Goal: Information Seeking & Learning: Learn about a topic

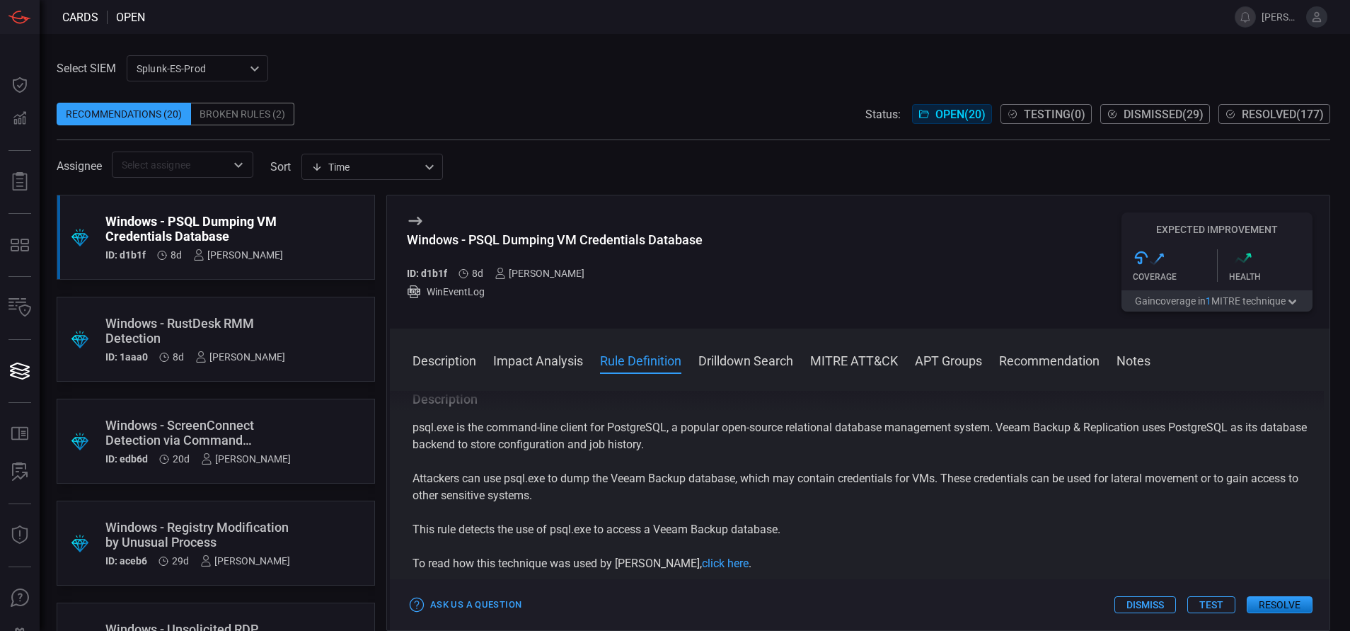
scroll to position [478, 0]
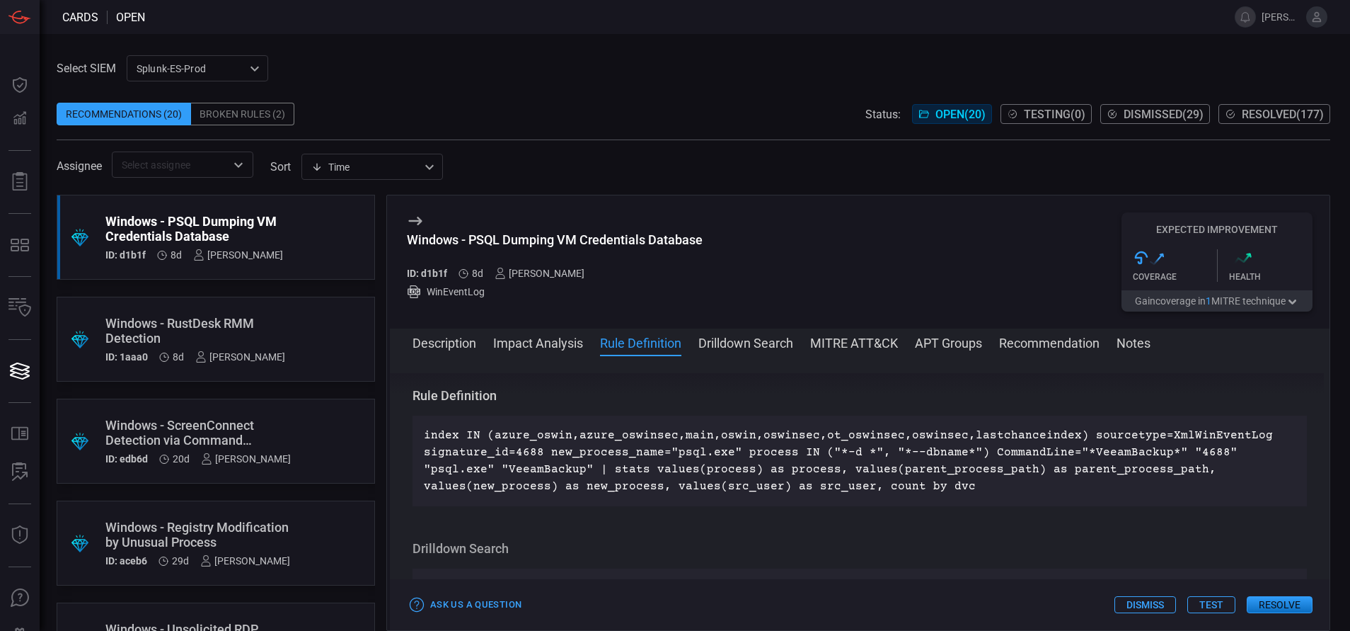
click at [230, 319] on div "Windows - RustDesk RMM Detection" at bounding box center [195, 331] width 180 height 30
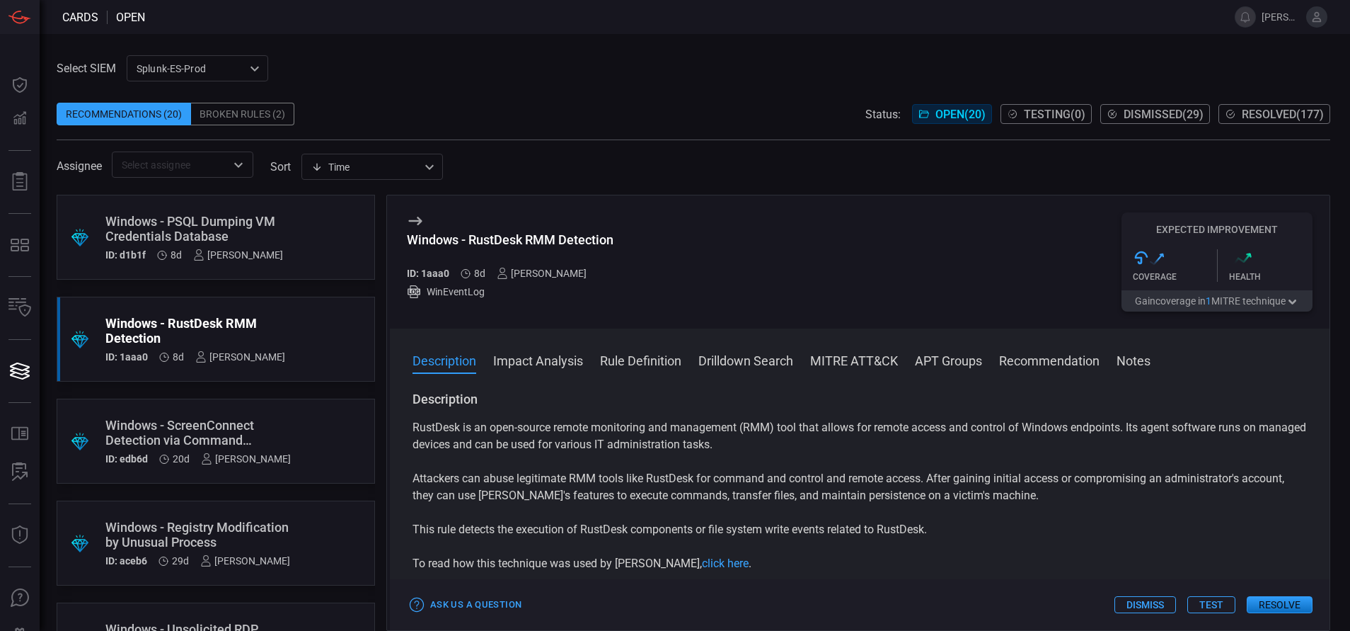
click at [640, 355] on button "Rule Definition" at bounding box center [640, 359] width 81 height 17
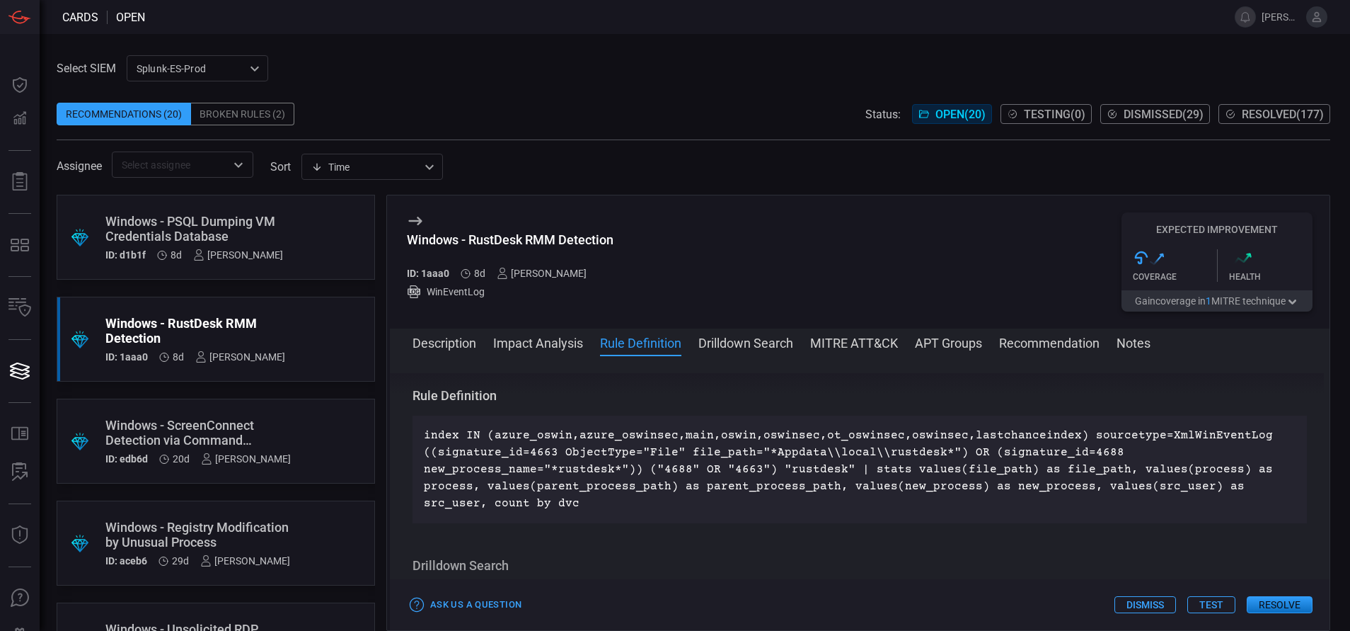
scroll to position [74, 0]
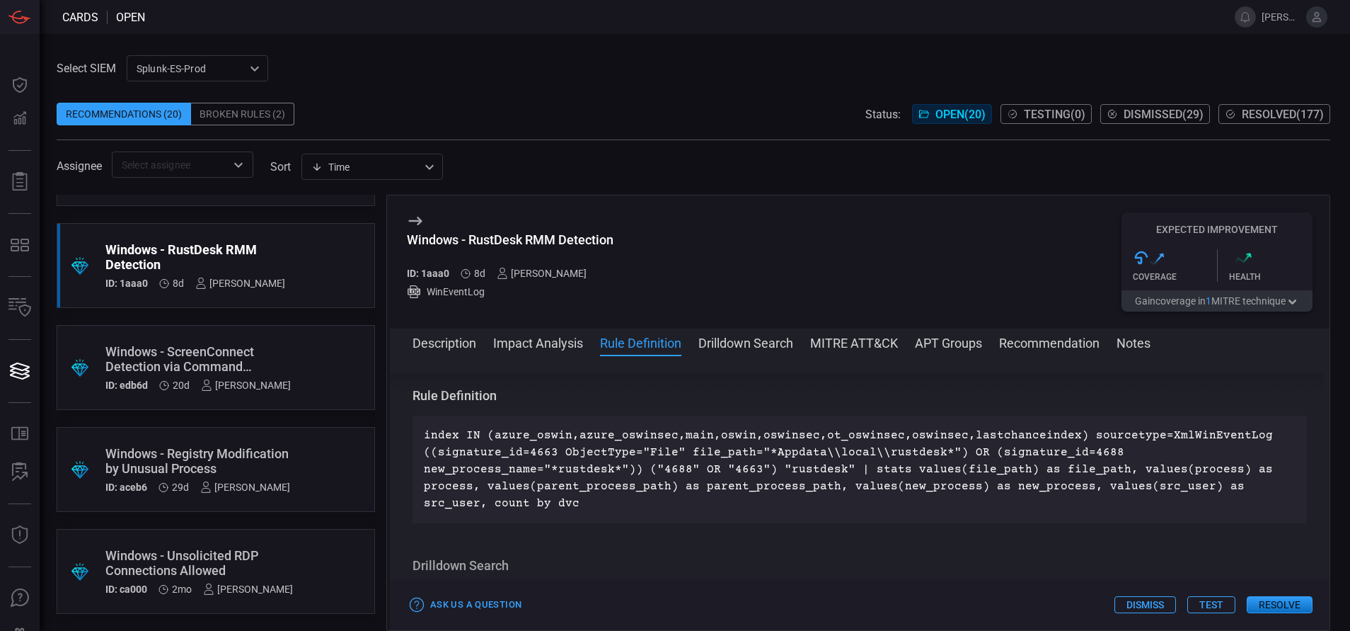
click at [286, 571] on div "Windows - Unsolicited RDP Connections Allowed" at bounding box center [199, 563] width 188 height 30
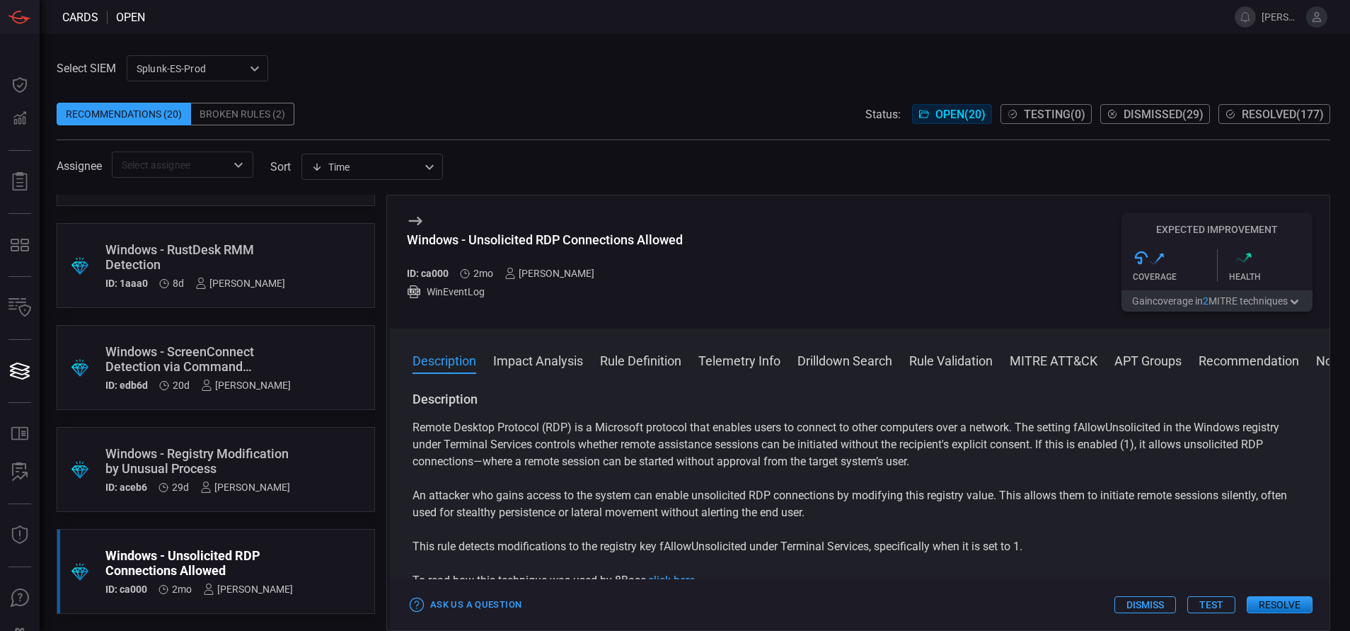
click at [652, 359] on button "Rule Definition" at bounding box center [640, 359] width 81 height 17
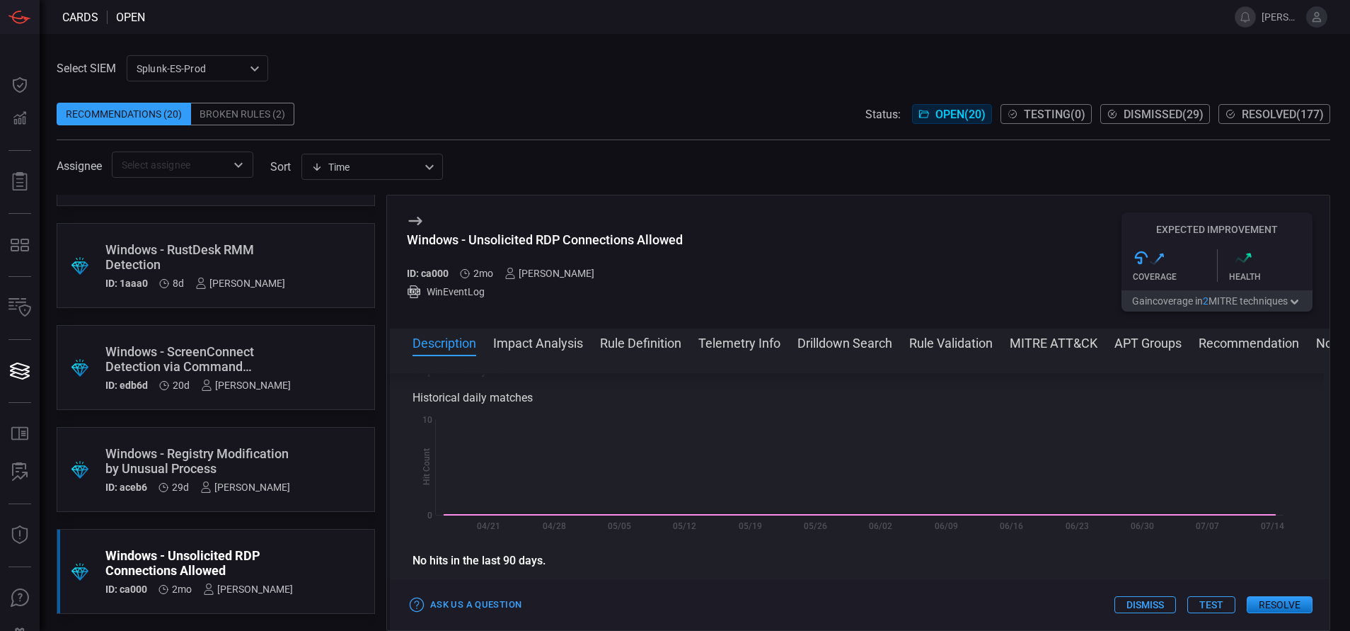
scroll to position [495, 0]
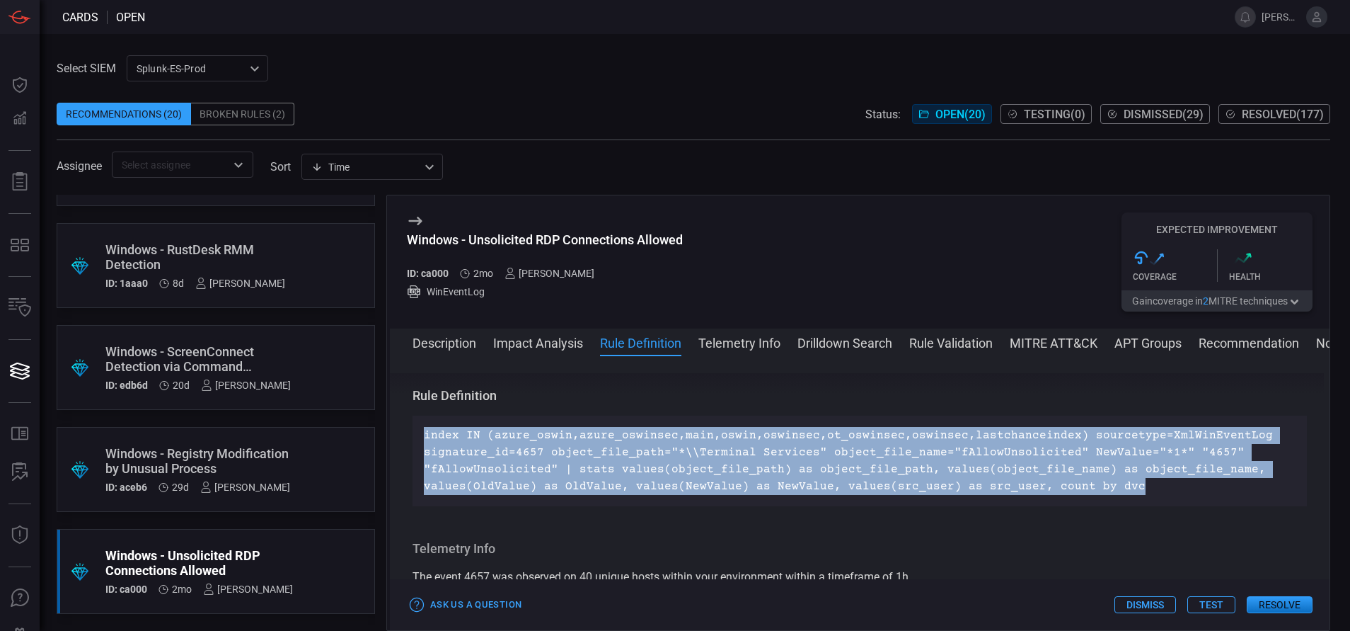
drag, startPoint x: 1123, startPoint y: 488, endPoint x: 419, endPoint y: 430, distance: 706.4
click at [419, 430] on div "index IN (azure_oswin,azure_oswinsec,main,oswin,oswinsec,ot_oswinsec,oswinsec,l…" at bounding box center [860, 460] width 894 height 91
copy p "index IN (azure_oswin,azure_oswinsec,main,oswin,oswinsec,ot_oswinsec,oswinsec,l…"
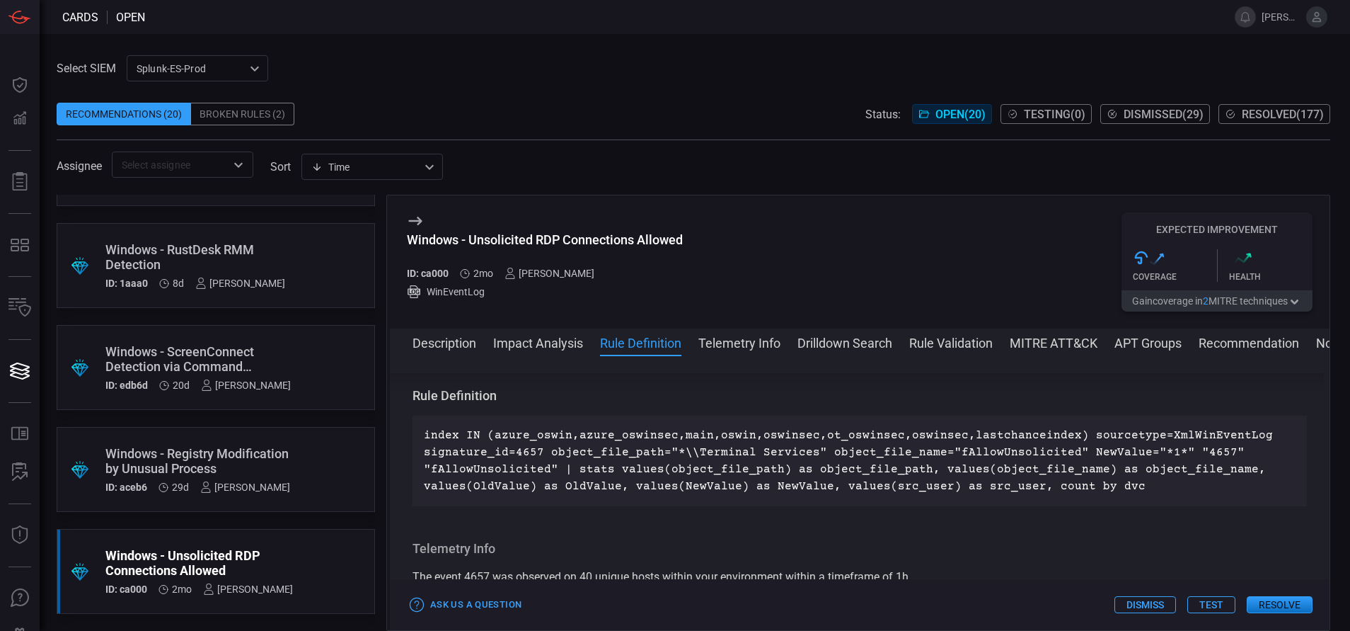
click at [686, 246] on div "Windows - Unsolicited RDP Connections Allowed ID: ca000 2mo [PERSON_NAME] WinEv…" at bounding box center [860, 261] width 940 height 133
drag, startPoint x: 541, startPoint y: 448, endPoint x: 425, endPoint y: 455, distance: 115.6
click at [425, 455] on p "index IN (azure_oswin,azure_oswinsec,main,oswin,oswinsec,ot_oswinsec,oswinsec,l…" at bounding box center [860, 461] width 872 height 68
copy p "signature_id=4657"
drag, startPoint x: 1224, startPoint y: 470, endPoint x: 1115, endPoint y: 468, distance: 108.3
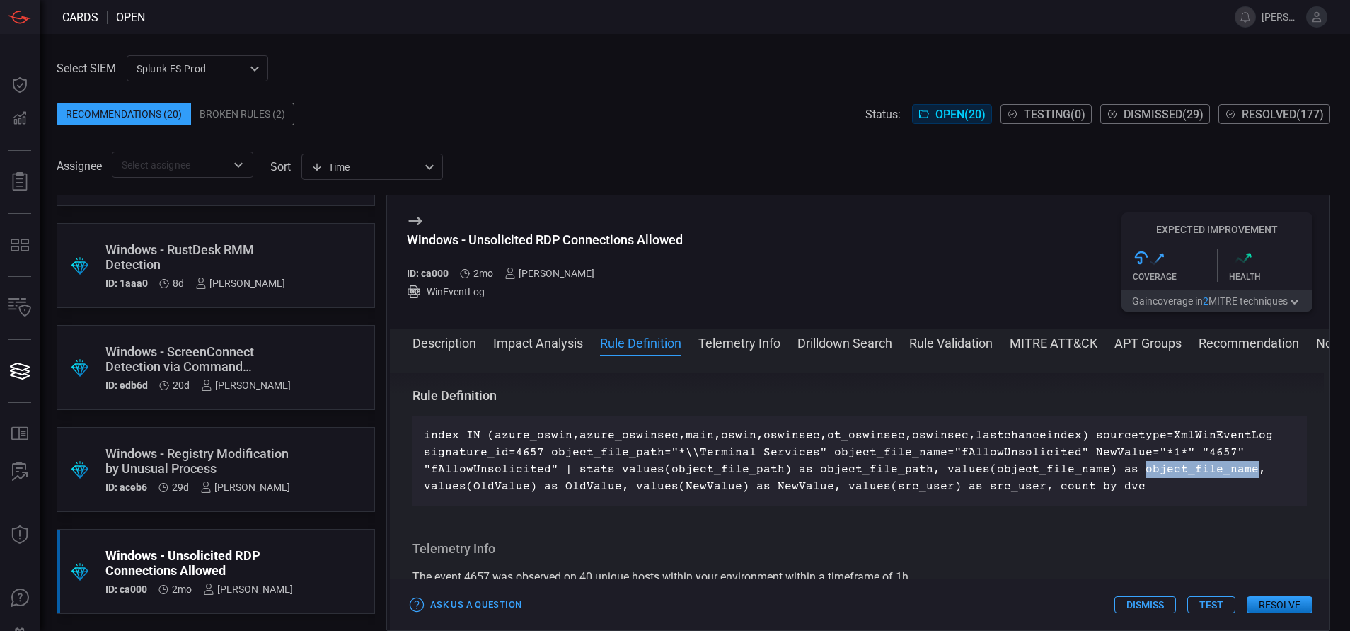
click at [1115, 468] on p "index IN (azure_oswin,azure_oswinsec,main,oswin,oswinsec,ot_oswinsec,oswinsec,l…" at bounding box center [860, 461] width 872 height 68
copy p "object_file_name"
drag, startPoint x: 539, startPoint y: 445, endPoint x: 426, endPoint y: 449, distance: 112.6
click at [426, 449] on p "index IN (azure_oswin,azure_oswinsec,main,oswin,oswinsec,ot_oswinsec,oswinsec,l…" at bounding box center [860, 461] width 872 height 68
copy p "signature_id=4657"
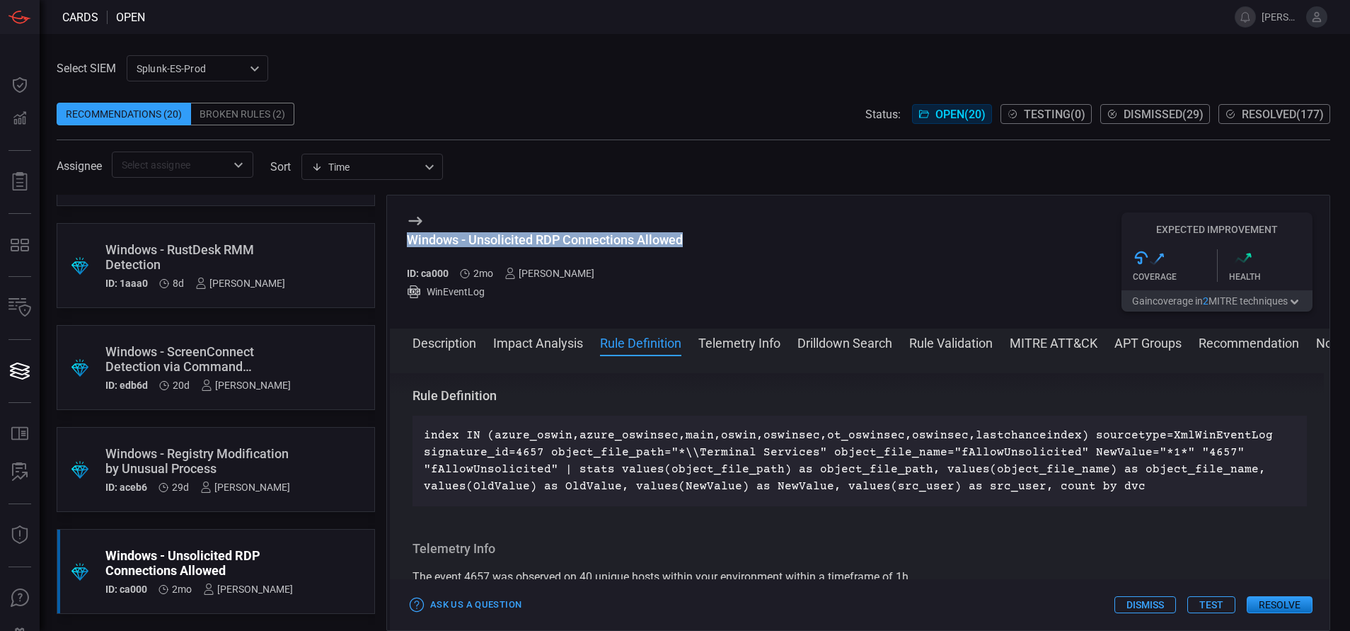
drag, startPoint x: 687, startPoint y: 234, endPoint x: 393, endPoint y: 243, distance: 293.8
click at [393, 243] on div "Windows - Unsolicited RDP Connections Allowed ID: ca000 2mo [PERSON_NAME] WinEv…" at bounding box center [860, 261] width 940 height 133
copy div "Windows - Unsolicited RDP Connections Allowed"
click at [1037, 341] on button "MITRE ATT&CK" at bounding box center [1054, 341] width 88 height 17
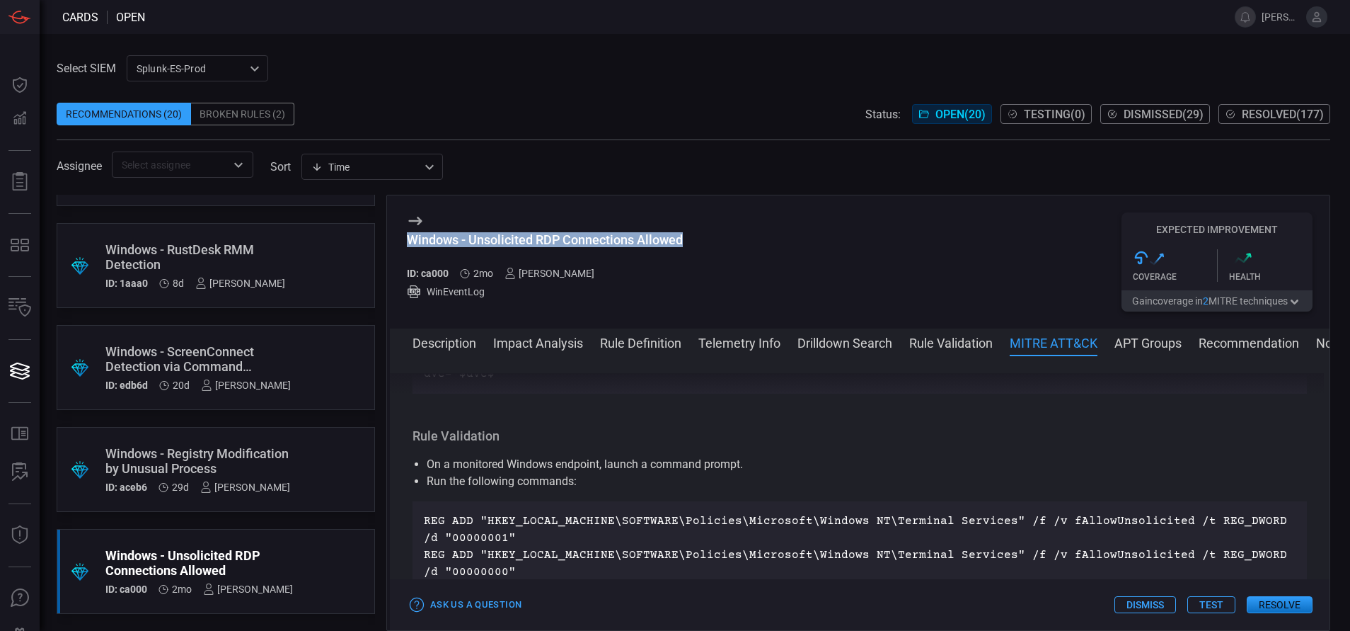
scroll to position [1044, 0]
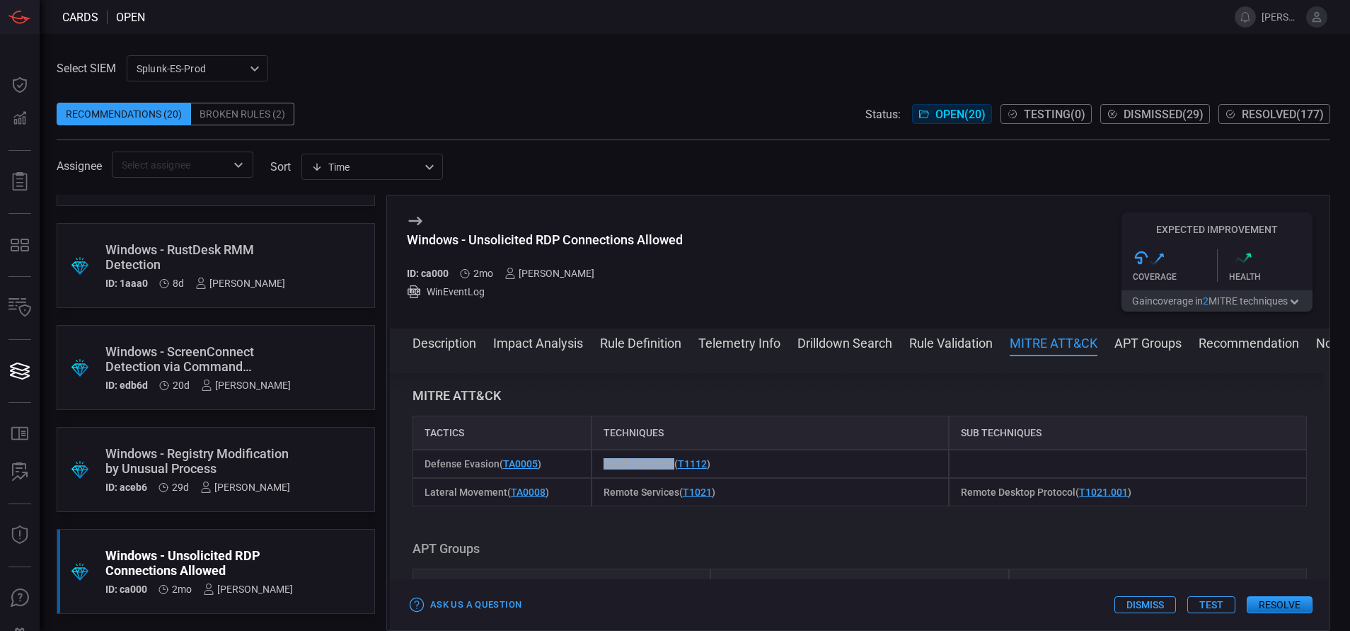
drag, startPoint x: 670, startPoint y: 466, endPoint x: 599, endPoint y: 469, distance: 71.6
click at [599, 469] on div "Modify Registry ( T1112 )" at bounding box center [771, 463] width 358 height 28
copy span "Modify Registry"
drag, startPoint x: 676, startPoint y: 491, endPoint x: 603, endPoint y: 488, distance: 72.9
click at [604, 488] on span "Remote Services ( T1021 )" at bounding box center [660, 491] width 112 height 11
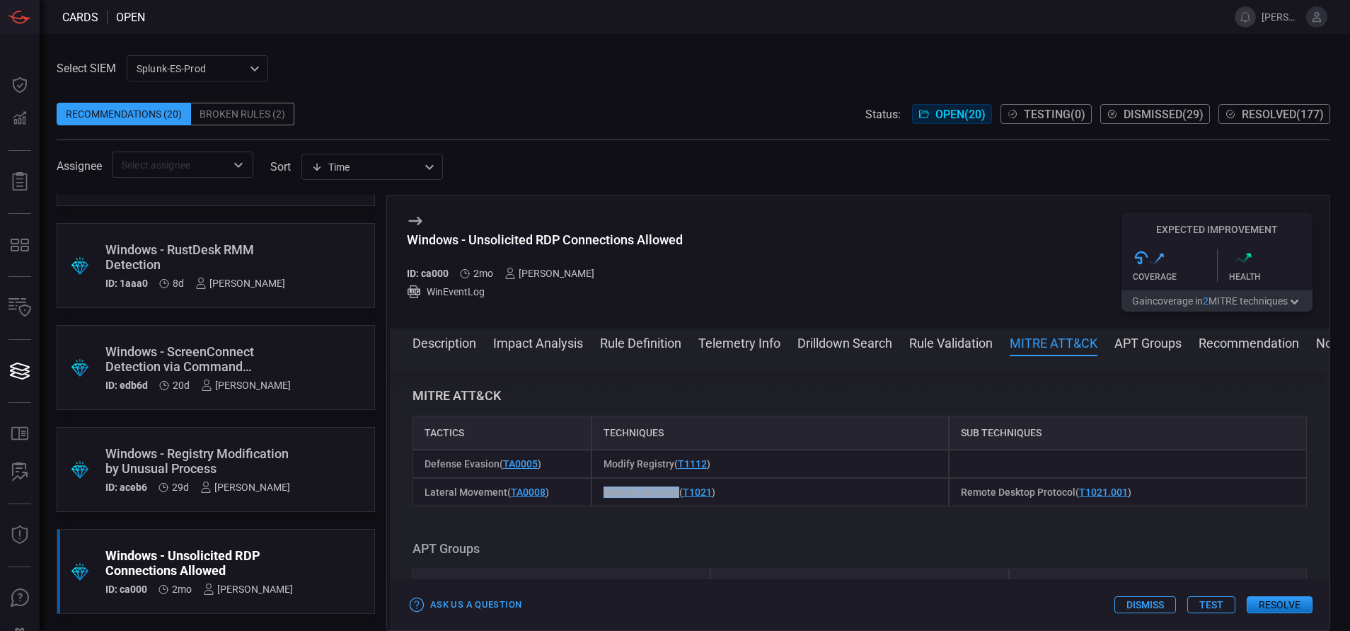
copy span "Remote Services"
drag, startPoint x: 1064, startPoint y: 489, endPoint x: 952, endPoint y: 490, distance: 112.5
click at [961, 490] on span "Remote Desktop Protocol ( T1021.001 )" at bounding box center [1046, 491] width 171 height 11
copy span "Remote Desktop Protocol"
click at [956, 342] on button "Rule Validation" at bounding box center [951, 341] width 84 height 17
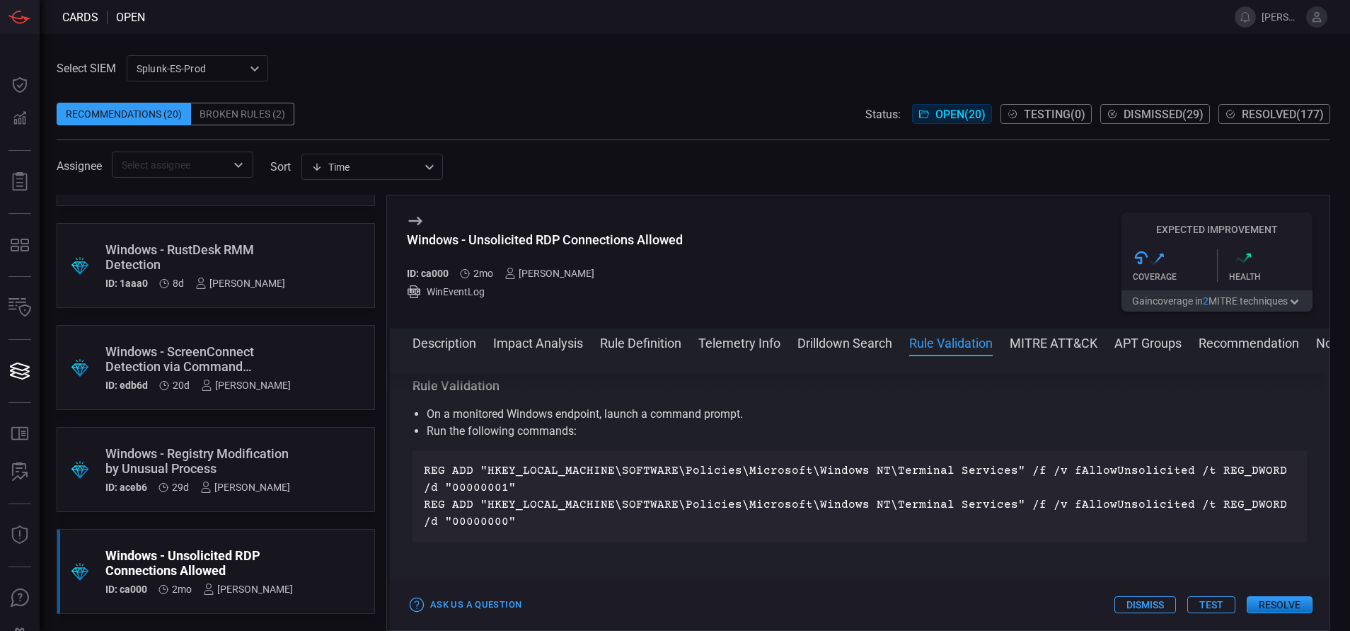
scroll to position [846, 0]
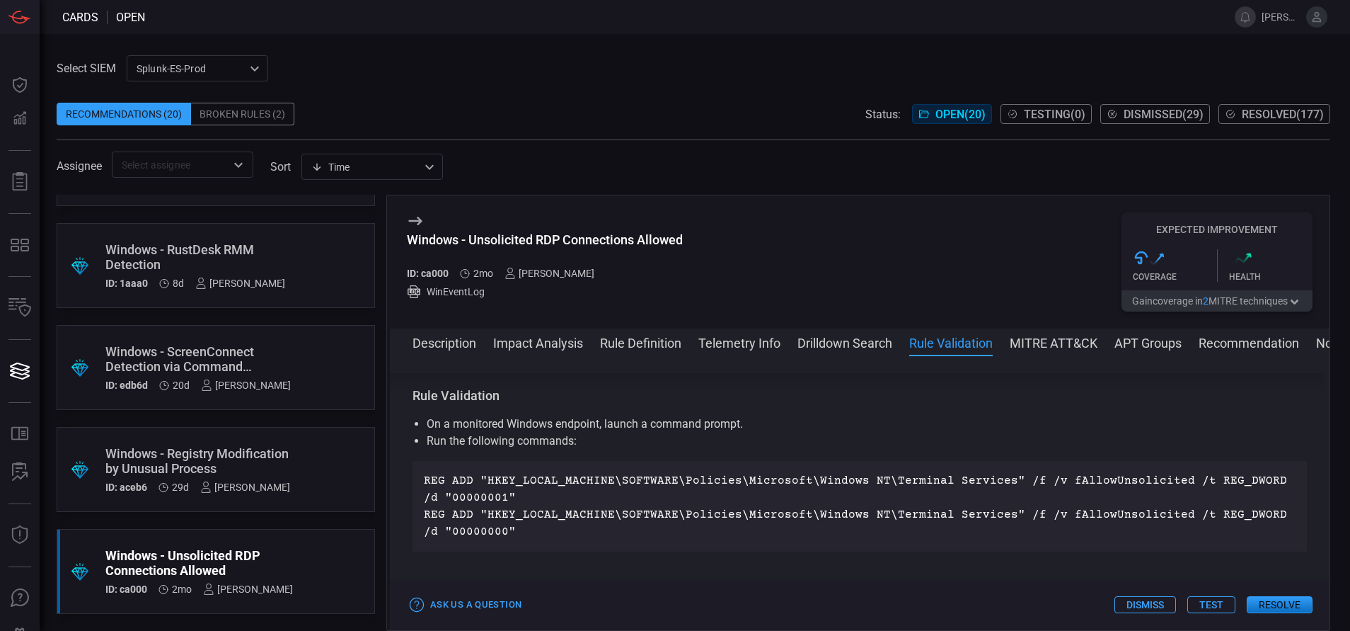
click at [620, 343] on button "Rule Definition" at bounding box center [640, 341] width 81 height 17
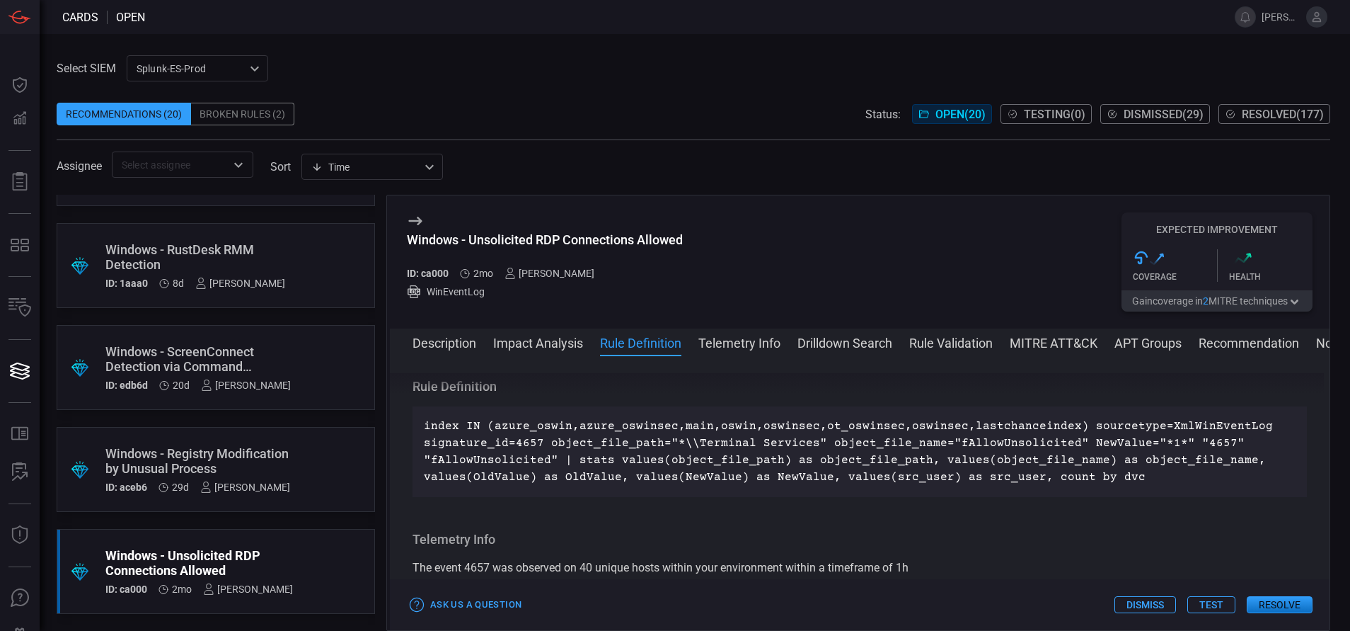
scroll to position [495, 0]
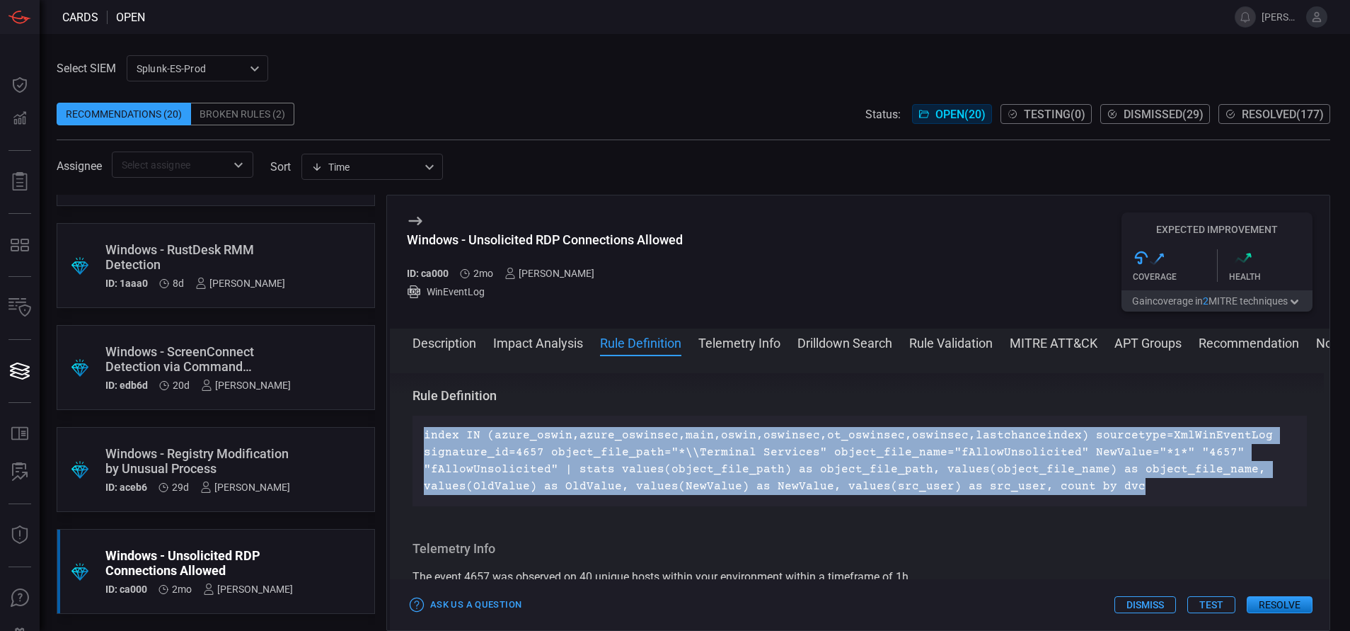
drag, startPoint x: 1117, startPoint y: 489, endPoint x: 420, endPoint y: 427, distance: 699.8
click at [420, 427] on div "index IN (azure_oswin,azure_oswinsec,main,oswin,oswinsec,ot_oswinsec,oswinsec,l…" at bounding box center [860, 460] width 894 height 91
copy p "index IN (azure_oswin,azure_oswinsec,main,oswin,oswinsec,ot_oswinsec,oswinsec,l…"
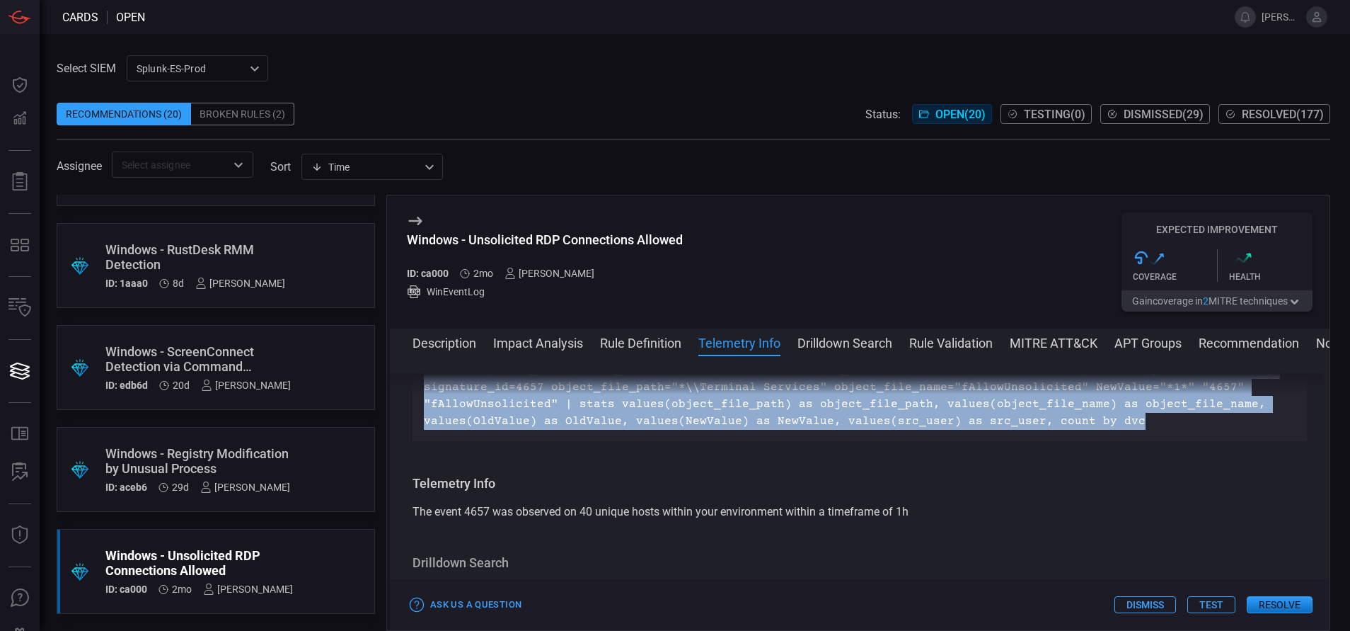
scroll to position [560, 0]
click at [873, 340] on button "Drilldown Search" at bounding box center [845, 341] width 95 height 17
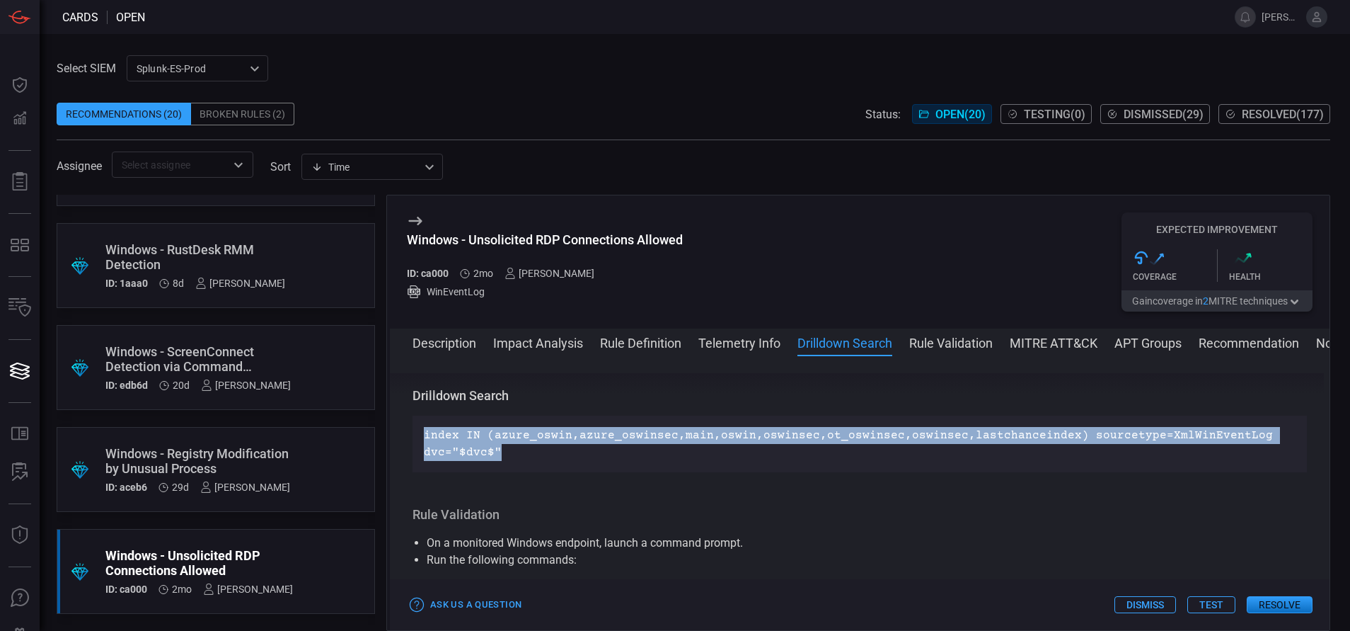
drag, startPoint x: 504, startPoint y: 451, endPoint x: 422, endPoint y: 434, distance: 84.0
click at [422, 434] on div "index IN (azure_oswin,azure_oswinsec,main,oswin,oswinsec,ot_oswinsec,oswinsec,l…" at bounding box center [860, 443] width 894 height 57
copy p "index IN (azure_oswin,azure_oswinsec,main,oswin,oswinsec,ot_oswinsec,oswinsec,l…"
click at [444, 343] on button "Description" at bounding box center [445, 341] width 64 height 17
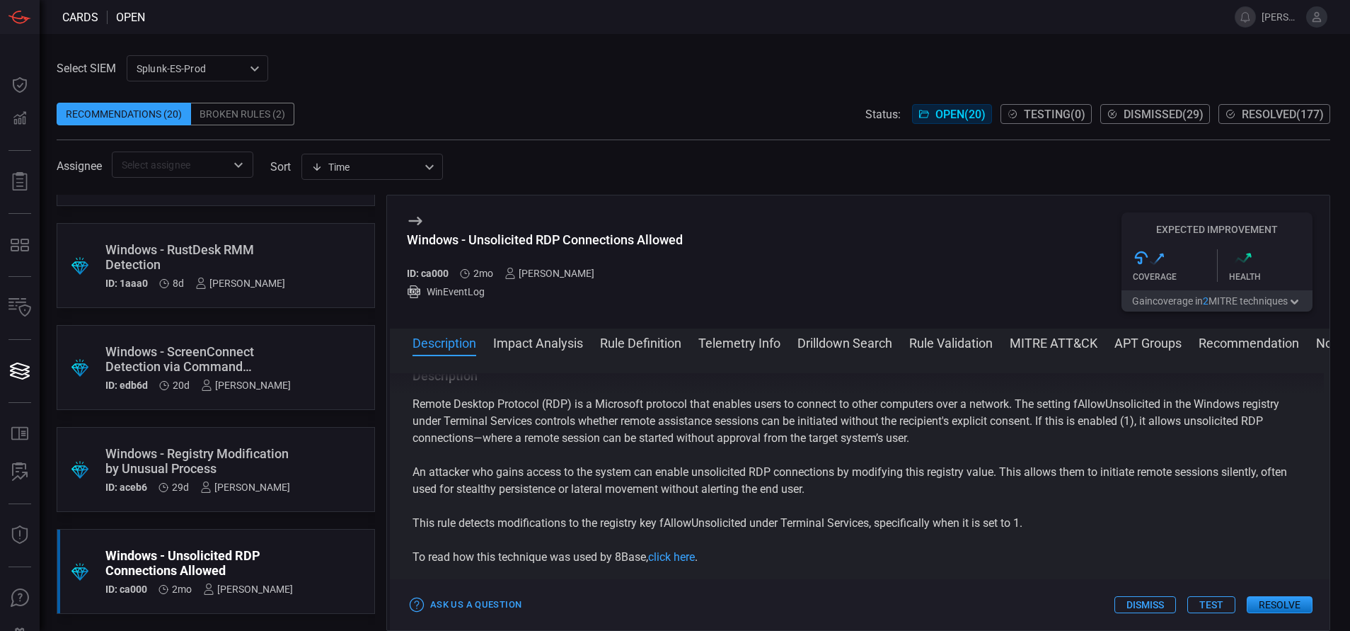
scroll to position [0, 0]
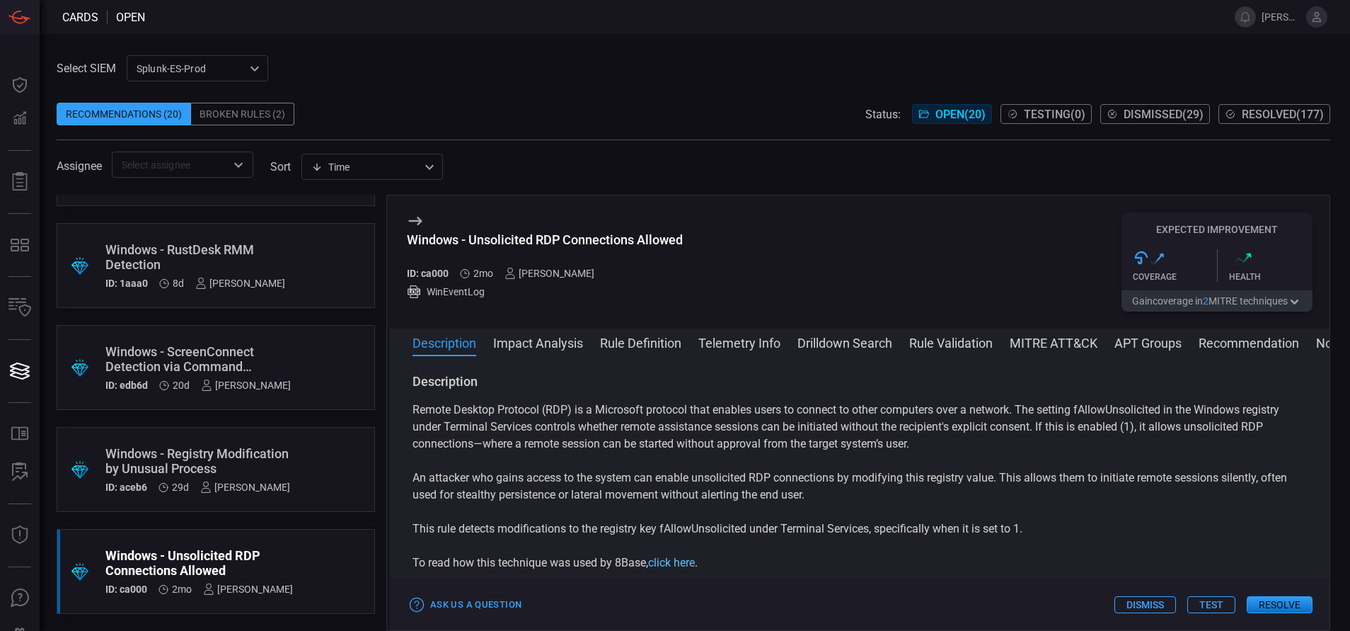
click at [688, 563] on link "click here" at bounding box center [671, 561] width 47 height 13
click at [1052, 340] on button "MITRE ATT&CK" at bounding box center [1054, 341] width 88 height 17
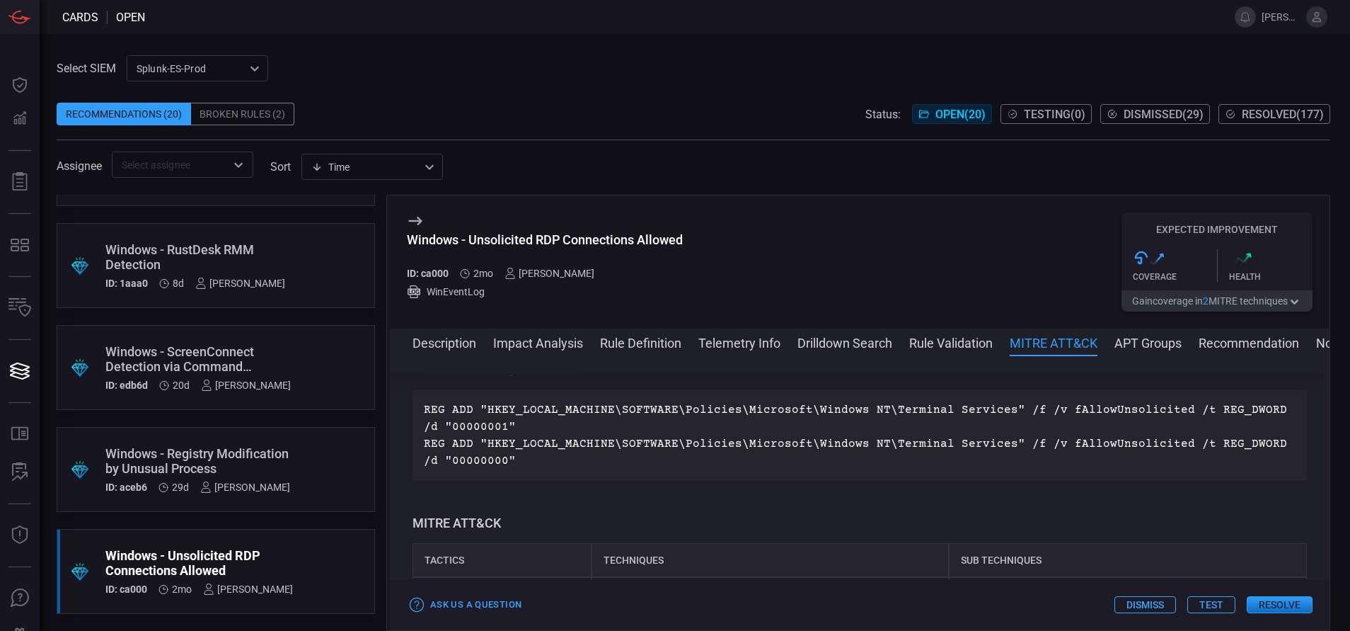
scroll to position [1044, 0]
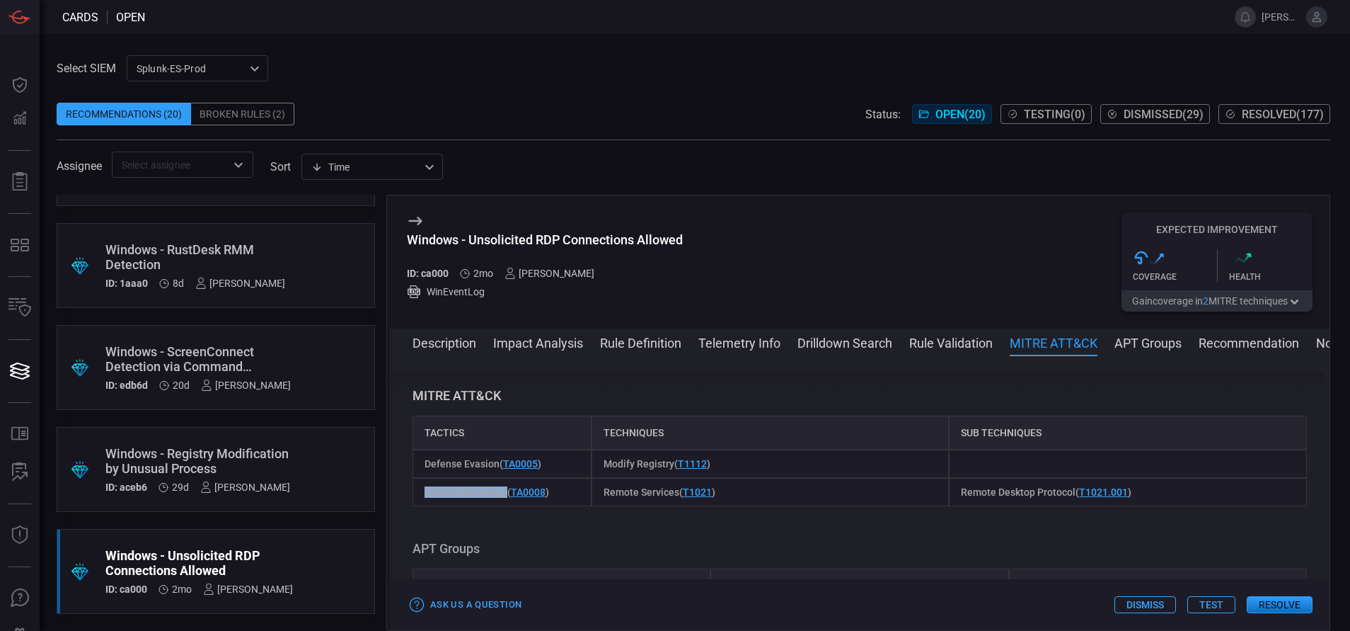
drag, startPoint x: 505, startPoint y: 490, endPoint x: 418, endPoint y: 495, distance: 87.8
click at [418, 495] on div "Lateral Movement ( TA0008 )" at bounding box center [502, 492] width 179 height 28
